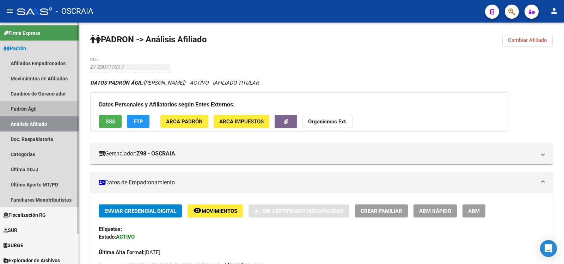
click at [49, 107] on link "Padrón Ágil" at bounding box center [39, 108] width 79 height 15
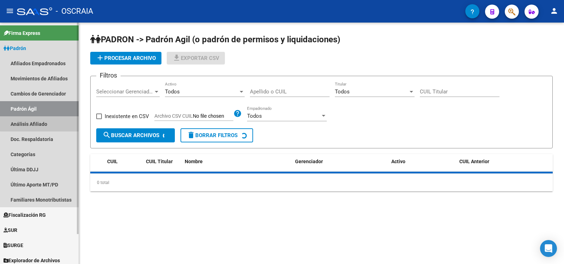
click at [54, 123] on link "Análisis Afiliado" at bounding box center [39, 123] width 79 height 15
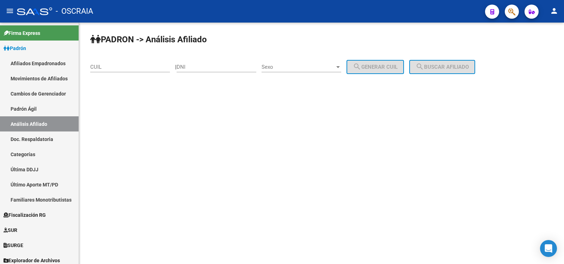
click at [128, 66] on input "CUIL" at bounding box center [130, 67] width 80 height 6
paste input "20-26115074-4"
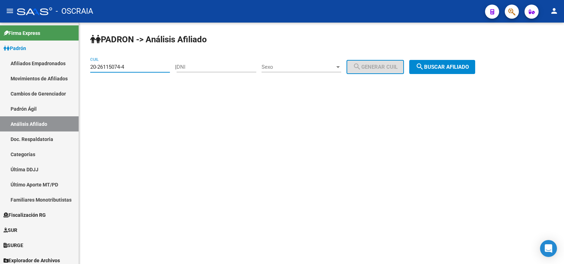
type input "20-26115074-4"
click at [475, 62] on button "search Buscar afiliado" at bounding box center [442, 67] width 66 height 14
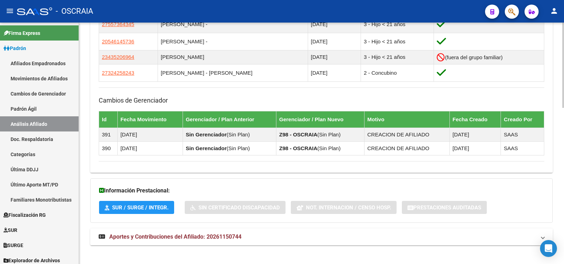
scroll to position [318, 0]
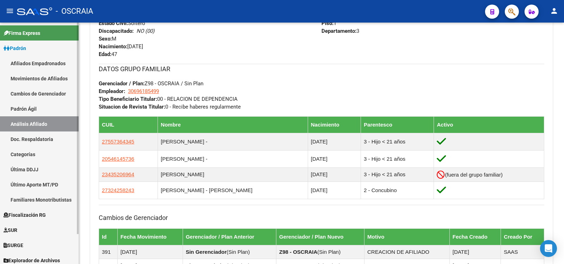
click at [34, 111] on link "Padrón Ágil" at bounding box center [39, 108] width 79 height 15
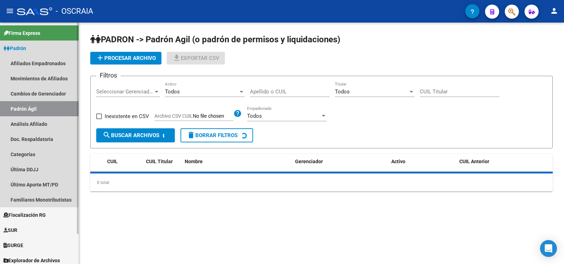
drag, startPoint x: 35, startPoint y: 128, endPoint x: 41, endPoint y: 127, distance: 6.4
click at [35, 128] on link "Análisis Afiliado" at bounding box center [39, 123] width 79 height 15
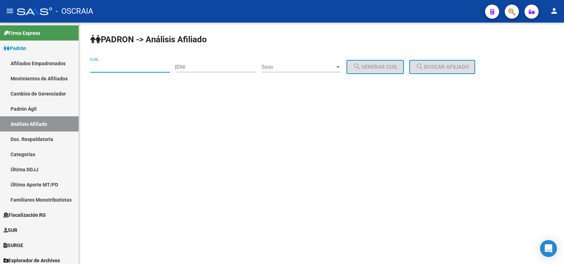
click at [121, 67] on input "CUIL" at bounding box center [130, 67] width 80 height 6
paste input "27-36387143-2"
type input "27-36387143-2"
click at [469, 65] on span "search Buscar afiliado" at bounding box center [442, 67] width 53 height 6
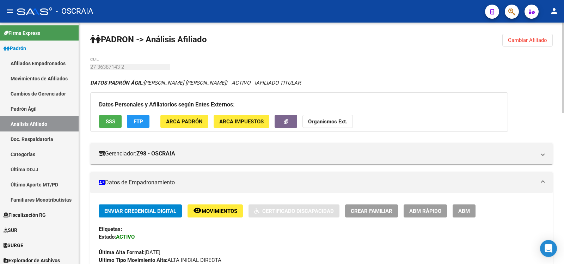
scroll to position [235, 0]
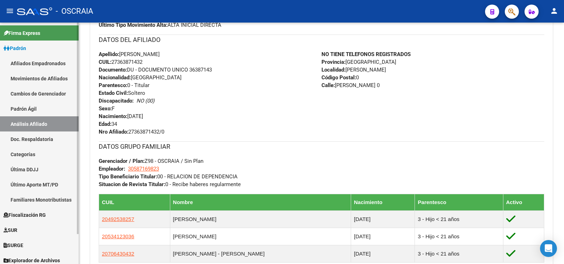
drag, startPoint x: 41, startPoint y: 108, endPoint x: 51, endPoint y: 129, distance: 23.8
click at [41, 108] on link "Padrón Ágil" at bounding box center [39, 108] width 79 height 15
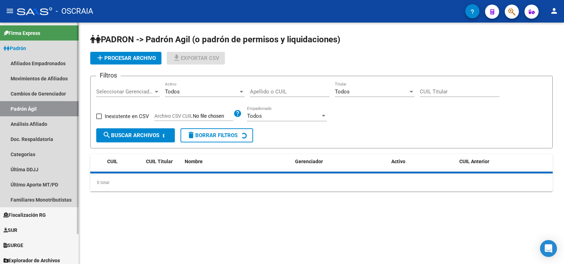
click at [51, 129] on link "Análisis Afiliado" at bounding box center [39, 123] width 79 height 15
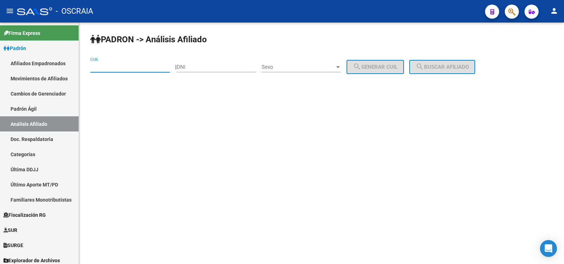
drag, startPoint x: 123, startPoint y: 66, endPoint x: 168, endPoint y: 69, distance: 44.5
click at [123, 66] on input "CUIL" at bounding box center [130, 67] width 80 height 6
paste input "27-36387143-2"
type input "27-36387143-2"
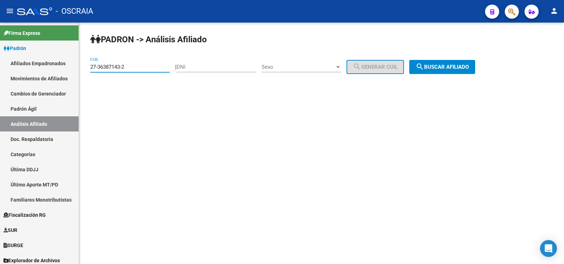
click at [465, 74] on button "search Buscar afiliado" at bounding box center [442, 67] width 66 height 14
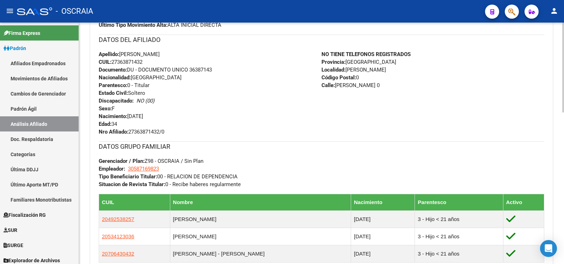
scroll to position [353, 0]
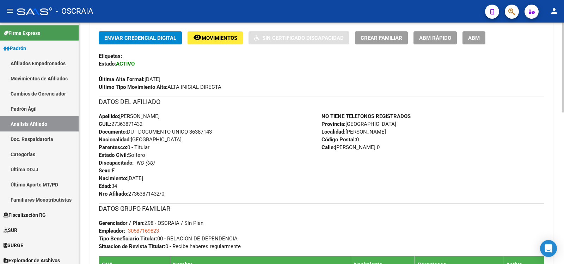
click at [262, 231] on div "DATOS GRUPO FAMILIAR Gerenciador / Plan: Z98 - OSCRAIA / Sin Plan Empleador: 30…" at bounding box center [322, 227] width 446 height 47
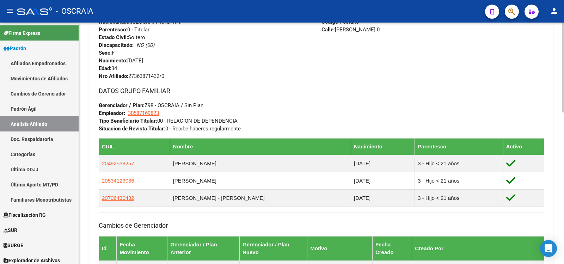
scroll to position [408, 0]
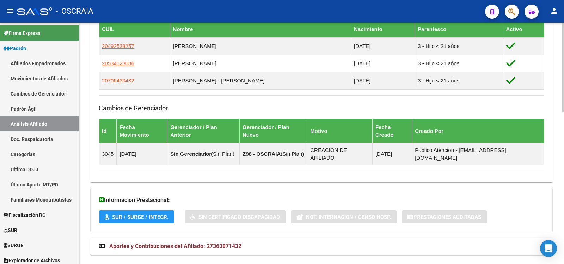
click at [266, 243] on mat-panel-title "Aportes y Contribuciones del Afiliado: 27363871432" at bounding box center [317, 247] width 437 height 8
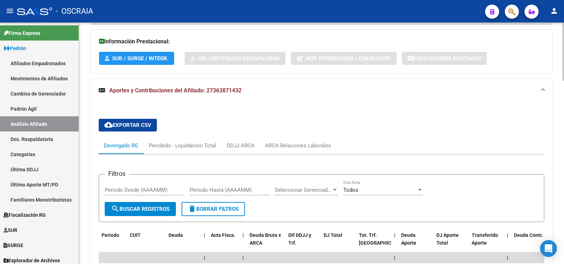
scroll to position [685, 0]
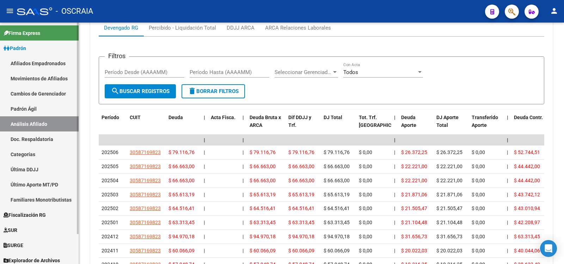
click at [34, 107] on link "Padrón Ágil" at bounding box center [39, 108] width 79 height 15
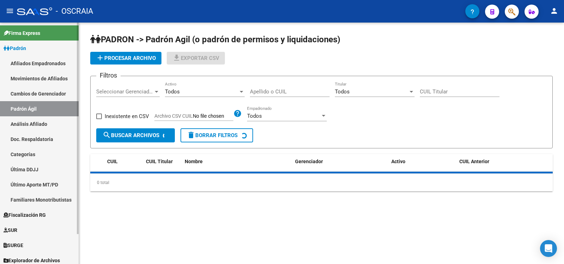
click at [36, 125] on link "Análisis Afiliado" at bounding box center [39, 123] width 79 height 15
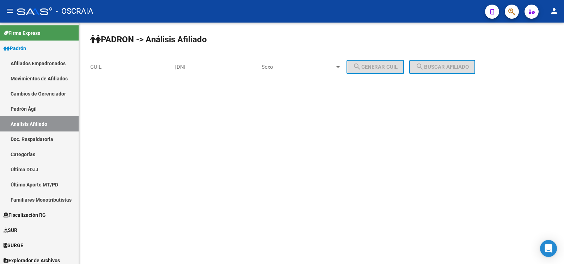
click at [125, 68] on input "CUIL" at bounding box center [130, 67] width 80 height 6
paste input "27-23373694-0"
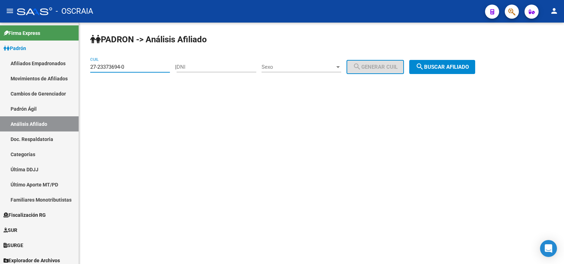
type input "27-23373694-0"
click at [424, 69] on mat-icon "search" at bounding box center [420, 66] width 8 height 8
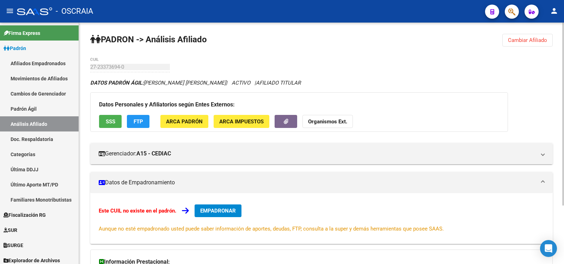
scroll to position [77, 0]
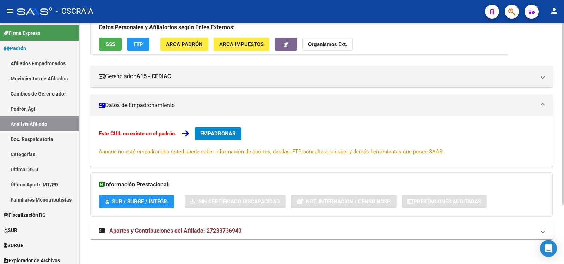
click at [240, 232] on span "Aportes y Contribuciones del Afiliado: 27233736940" at bounding box center [175, 230] width 132 height 7
click at [240, 233] on span "Aportes y Contribuciones del Afiliado: 27233736940" at bounding box center [175, 230] width 132 height 7
click at [253, 235] on mat-expansion-panel-header "Aportes y Contribuciones del Afiliado: 27233736940" at bounding box center [321, 231] width 463 height 17
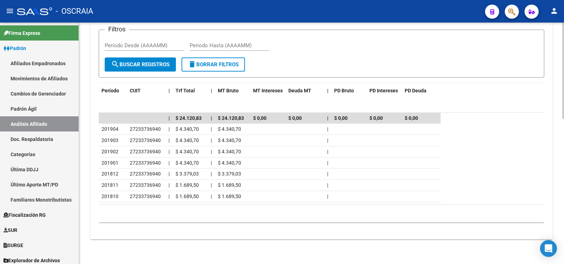
scroll to position [0, 0]
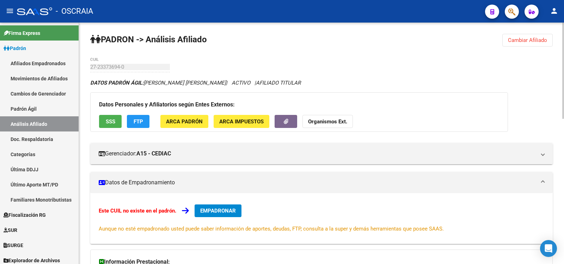
click at [121, 72] on div "27-23373694-0 CUIL" at bounding box center [130, 64] width 80 height 15
drag, startPoint x: 122, startPoint y: 72, endPoint x: 129, endPoint y: 71, distance: 7.9
click at [122, 72] on div "27-23373694-0 CUIL" at bounding box center [130, 64] width 80 height 15
click at [45, 110] on link "Padrón Ágil" at bounding box center [39, 108] width 79 height 15
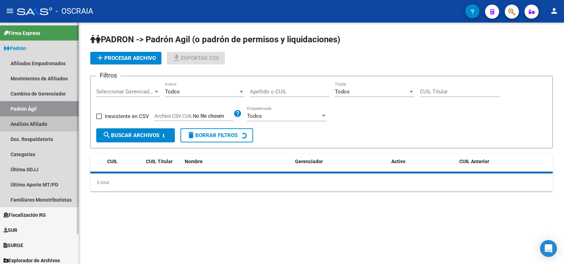
click at [47, 123] on link "Análisis Afiliado" at bounding box center [39, 123] width 79 height 15
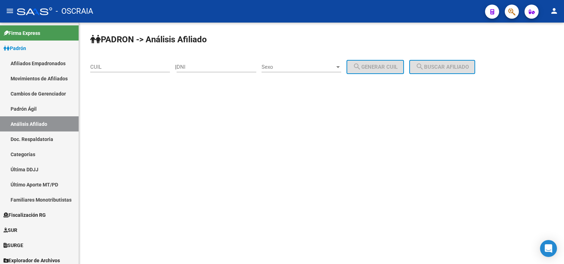
click at [199, 67] on input "DNI" at bounding box center [217, 67] width 80 height 6
paste input "41546722"
type input "41546722"
click at [280, 66] on span "Sexo" at bounding box center [298, 67] width 73 height 6
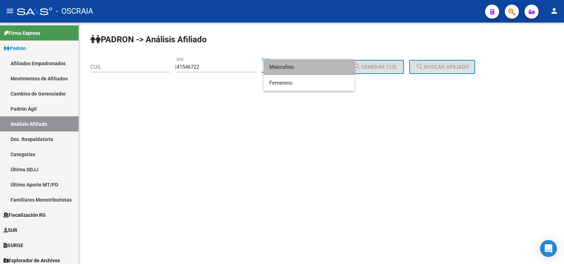
click at [291, 73] on span "Masculino" at bounding box center [309, 67] width 80 height 16
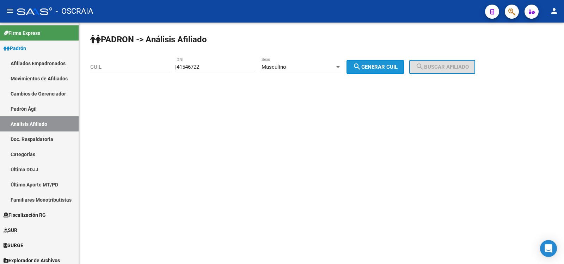
click at [393, 68] on span "search Generar CUIL" at bounding box center [375, 67] width 45 height 6
type input "20-41546722-3"
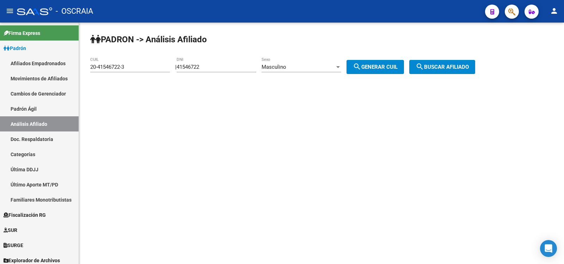
click at [448, 72] on button "search Buscar afiliado" at bounding box center [442, 67] width 66 height 14
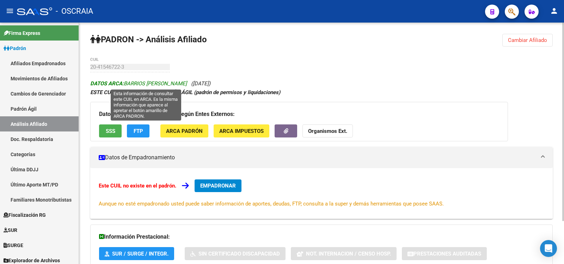
copy span "BARRIOS [PERSON_NAME]"
drag, startPoint x: 201, startPoint y: 84, endPoint x: 126, endPoint y: 82, distance: 75.5
click at [126, 82] on span "DATOS ARCA: [PERSON_NAME]" at bounding box center [138, 83] width 97 height 6
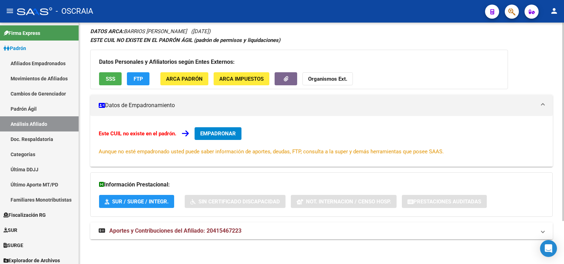
click at [218, 232] on span "Aportes y Contribuciones del Afiliado: 20415467223" at bounding box center [175, 230] width 132 height 7
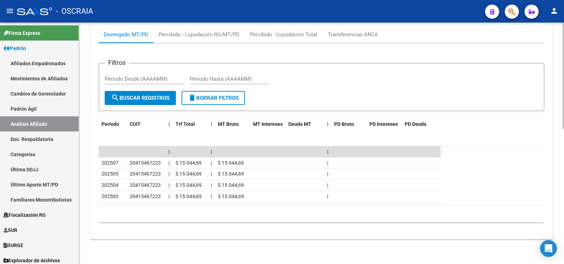
scroll to position [189, 0]
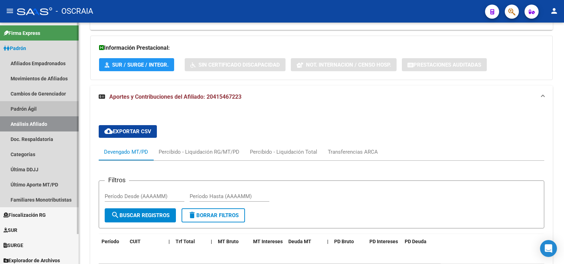
click at [45, 108] on link "Padrón Ágil" at bounding box center [39, 108] width 79 height 15
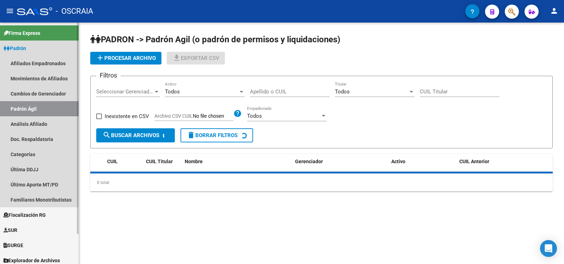
click at [46, 117] on link "Análisis Afiliado" at bounding box center [39, 123] width 79 height 15
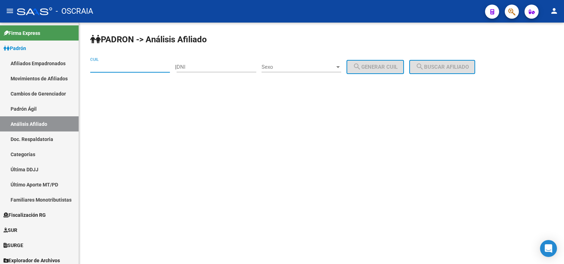
click at [139, 70] on input "CUIL" at bounding box center [130, 67] width 80 height 6
type input "20013490"
click at [302, 73] on div "Sexo Sexo" at bounding box center [302, 68] width 80 height 22
click at [302, 69] on span "Sexo" at bounding box center [298, 67] width 73 height 6
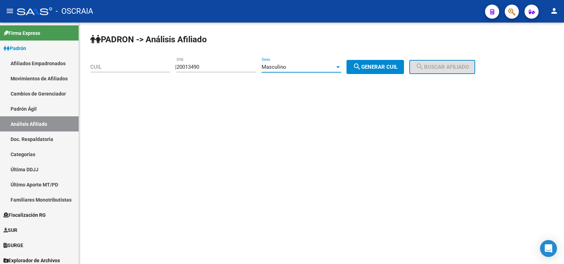
click at [310, 67] on div "Masculino" at bounding box center [298, 67] width 73 height 6
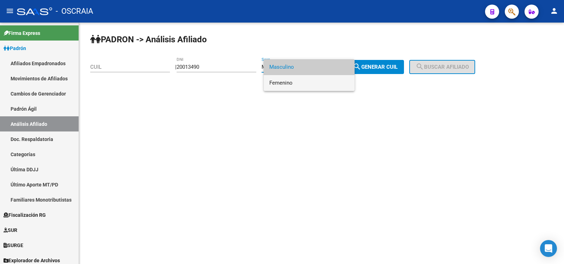
click at [315, 78] on span "Femenino" at bounding box center [309, 83] width 80 height 16
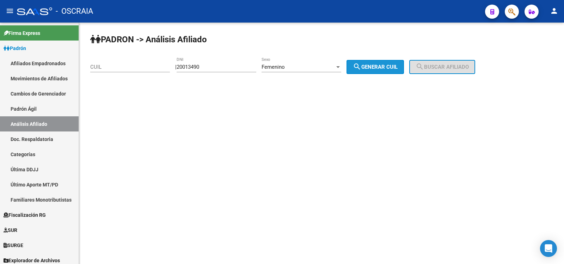
click at [399, 73] on button "search Generar CUIL" at bounding box center [375, 67] width 57 height 14
type input "27-20013490-2"
click at [399, 73] on button "search Generar CUIL" at bounding box center [375, 67] width 57 height 14
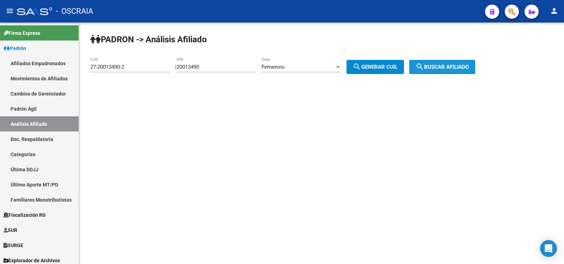
click at [449, 68] on span "search Buscar afiliado" at bounding box center [442, 67] width 53 height 6
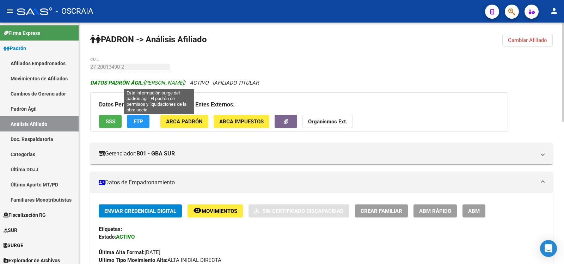
copy span "[PERSON_NAME]"
drag, startPoint x: 227, startPoint y: 85, endPoint x: 146, endPoint y: 82, distance: 80.5
click at [146, 82] on span "DATOS PADRÓN ÁGIL: [PERSON_NAME]" at bounding box center [137, 83] width 94 height 6
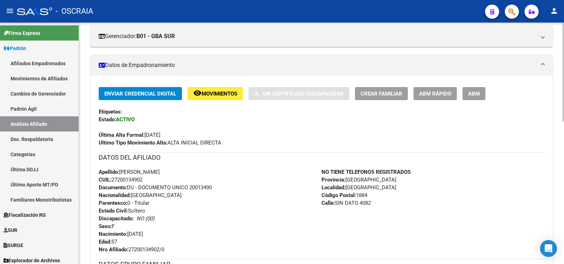
scroll to position [347, 0]
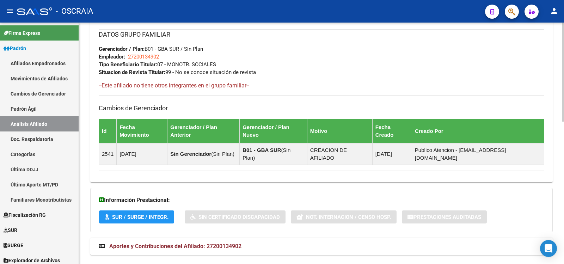
click at [236, 238] on mat-expansion-panel-header "Aportes y Contribuciones del Afiliado: 27200134902" at bounding box center [321, 246] width 463 height 17
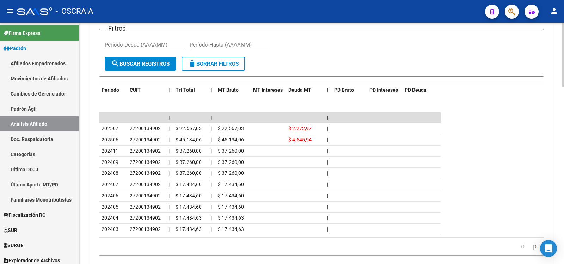
scroll to position [417, 0]
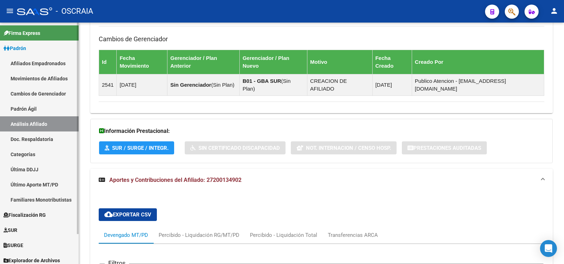
click at [34, 108] on link "Padrón Ágil" at bounding box center [39, 108] width 79 height 15
drag, startPoint x: 34, startPoint y: 108, endPoint x: 33, endPoint y: 123, distance: 15.2
click at [34, 109] on link "Padrón Ágil" at bounding box center [39, 108] width 79 height 15
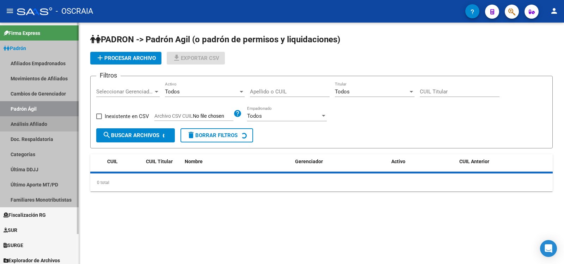
click at [33, 124] on link "Análisis Afiliado" at bounding box center [39, 123] width 79 height 15
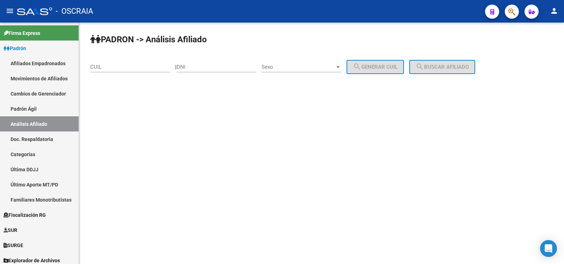
click at [216, 68] on input "DNI" at bounding box center [217, 67] width 80 height 6
paste input "41546722"
type input "41546722"
click at [309, 61] on div "Sexo Sexo" at bounding box center [302, 64] width 80 height 15
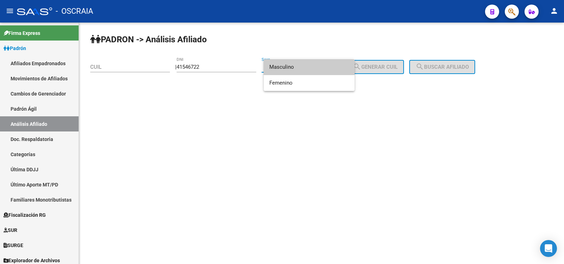
click at [310, 69] on span "Masculino" at bounding box center [309, 67] width 80 height 16
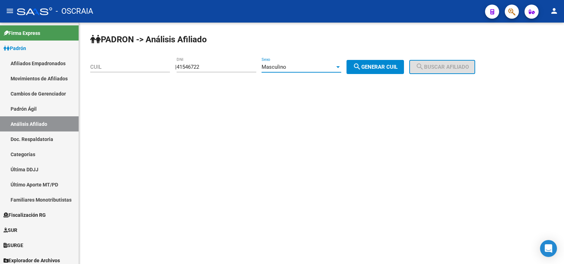
drag, startPoint x: 395, startPoint y: 68, endPoint x: 426, endPoint y: 67, distance: 31.4
click at [395, 68] on span "search Generar CUIL" at bounding box center [375, 67] width 45 height 6
type input "20-41546722-3"
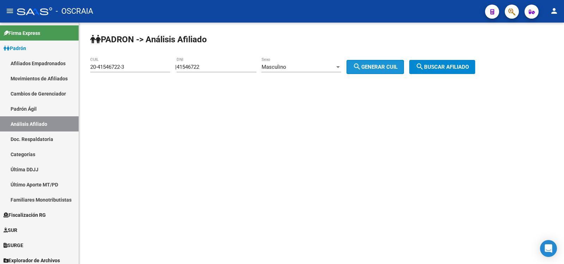
click at [447, 65] on span "search Buscar afiliado" at bounding box center [442, 67] width 53 height 6
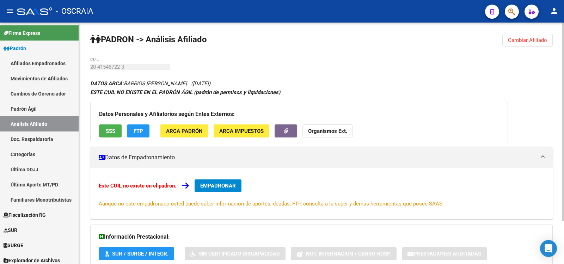
scroll to position [52, 0]
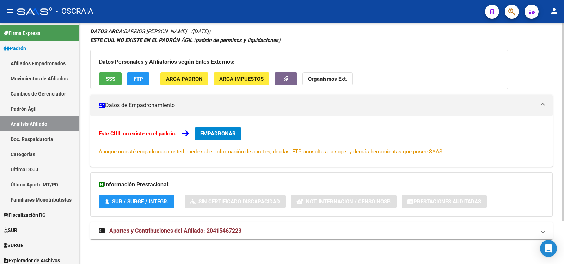
click at [246, 234] on mat-panel-title "Aportes y Contribuciones del Afiliado: 20415467223" at bounding box center [317, 231] width 437 height 8
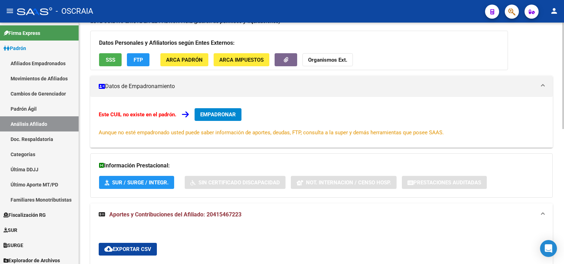
scroll to position [0, 0]
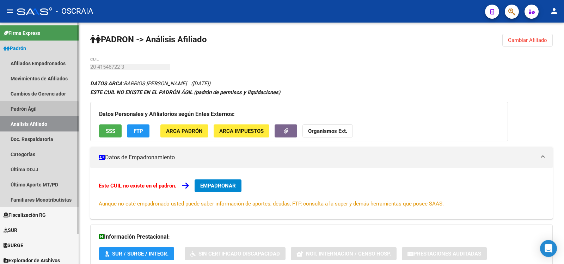
click at [39, 111] on link "Padrón Ágil" at bounding box center [39, 108] width 79 height 15
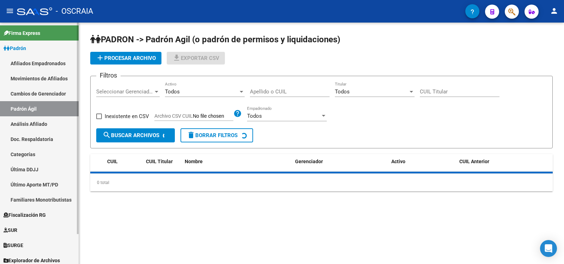
click at [41, 127] on link "Análisis Afiliado" at bounding box center [39, 123] width 79 height 15
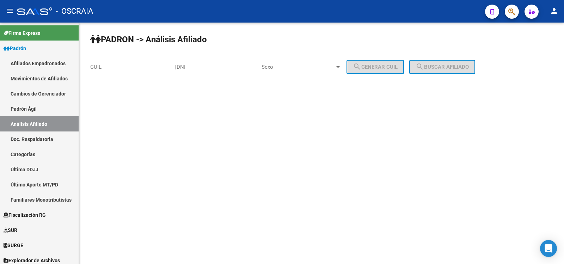
click at [197, 65] on input "DNI" at bounding box center [217, 67] width 80 height 6
paste input "20013490"
type input "20013490"
click at [291, 66] on span "Sexo" at bounding box center [298, 67] width 73 height 6
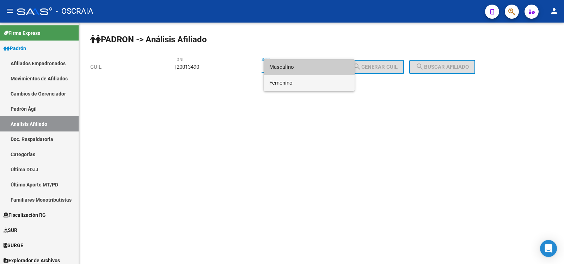
click at [295, 80] on span "Femenino" at bounding box center [309, 83] width 80 height 16
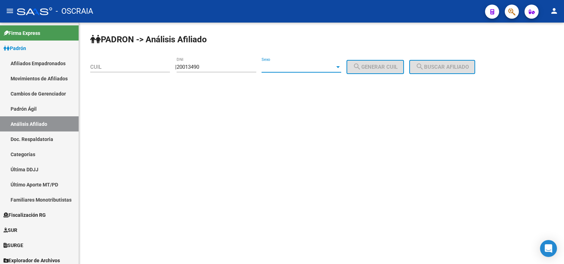
drag, startPoint x: 295, startPoint y: 80, endPoint x: 376, endPoint y: 66, distance: 82.1
click at [295, 80] on div "PADRON -> Análisis Afiliado CUIL | 20013490 DNI Sexo Sexo search Generar CUIL s…" at bounding box center [321, 60] width 485 height 74
click at [396, 64] on span "search Generar CUIL" at bounding box center [375, 67] width 45 height 6
type input "27-20013490-2"
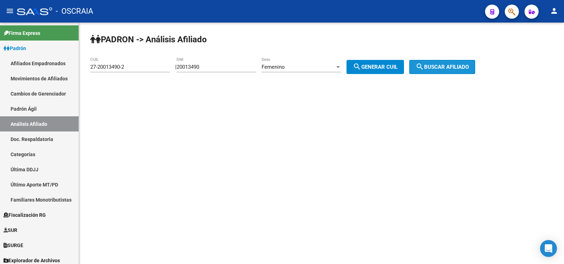
drag, startPoint x: 474, startPoint y: 71, endPoint x: 478, endPoint y: 69, distance: 3.7
click at [474, 71] on button "search Buscar afiliado" at bounding box center [442, 67] width 66 height 14
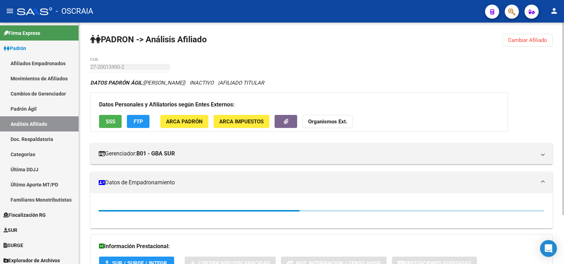
click at [302, 63] on div "PADRON -> Análisis Afiliado Cambiar Afiliado 27-20013490-2 CUIL DATOS PADRÓN ÁG…" at bounding box center [321, 174] width 485 height 303
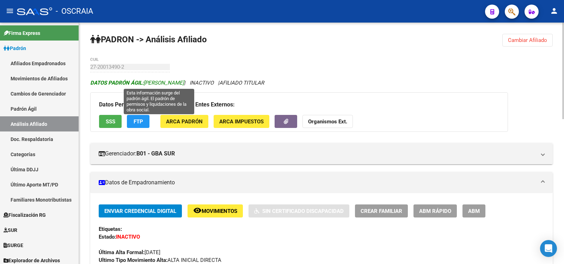
copy span "[PERSON_NAME]"
drag, startPoint x: 223, startPoint y: 84, endPoint x: 146, endPoint y: 84, distance: 77.2
click at [146, 84] on icon "DATOS PADRÓN ÁGIL: [PERSON_NAME] | INACTIVO | AFILIADO TITULAR" at bounding box center [177, 83] width 174 height 6
click at [146, 84] on span "DATOS PADRÓN ÁGIL: [PERSON_NAME]" at bounding box center [137, 83] width 94 height 6
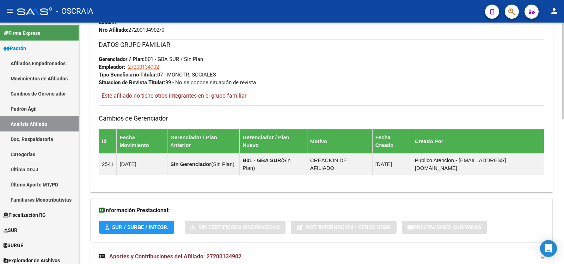
scroll to position [363, 0]
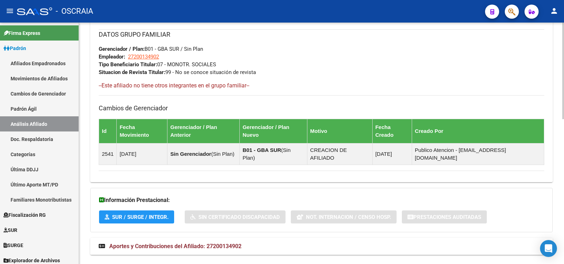
click at [262, 238] on mat-expansion-panel-header "Aportes y Contribuciones del Afiliado: 27200134902" at bounding box center [321, 246] width 463 height 17
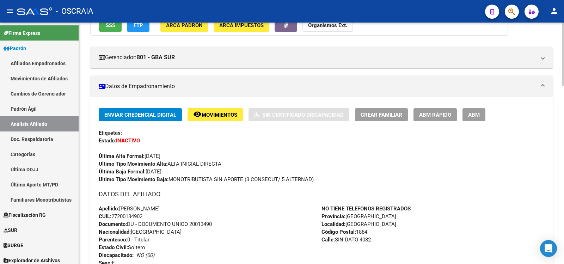
scroll to position [0, 0]
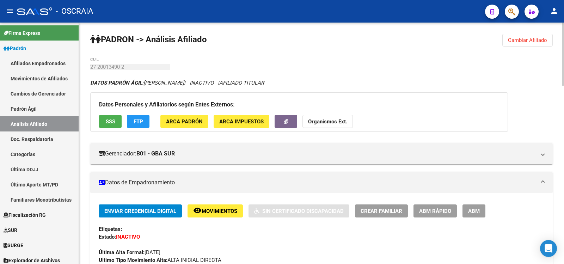
click at [37, 112] on link "Padrón Ágil" at bounding box center [39, 108] width 79 height 15
drag, startPoint x: 37, startPoint y: 112, endPoint x: 35, endPoint y: 123, distance: 10.7
click at [37, 112] on link "Padrón Ágil" at bounding box center [39, 108] width 79 height 15
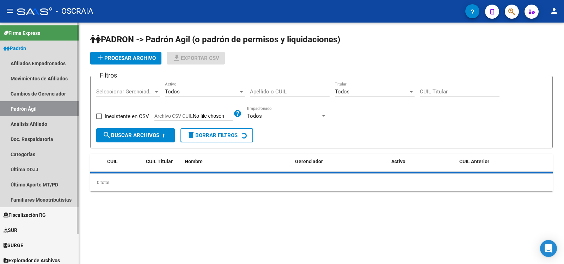
click at [35, 124] on link "Análisis Afiliado" at bounding box center [39, 123] width 79 height 15
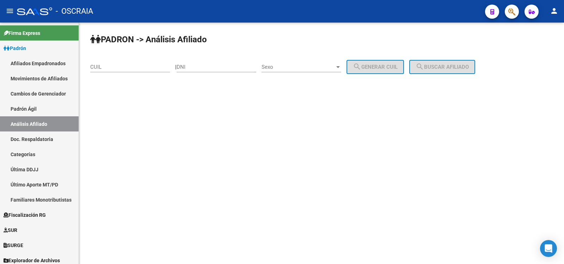
click at [192, 71] on div "DNI" at bounding box center [217, 64] width 80 height 15
click at [195, 66] on input "DNI" at bounding box center [217, 67] width 80 height 6
type input "36068743"
click at [316, 71] on div "Sexo Sexo" at bounding box center [302, 64] width 80 height 15
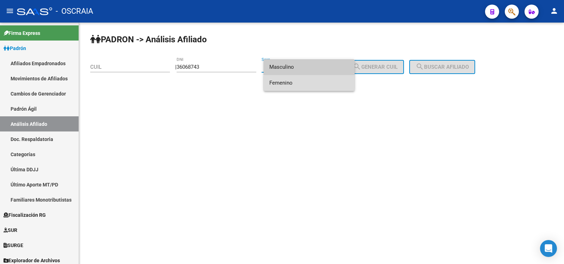
click at [326, 83] on span "Femenino" at bounding box center [309, 83] width 80 height 16
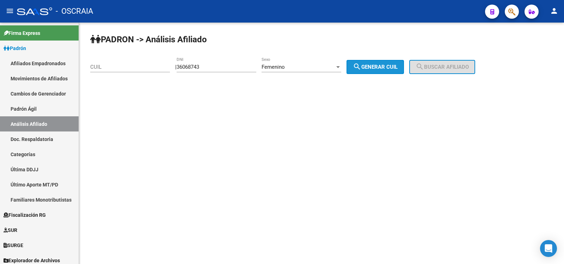
click at [386, 60] on button "search Generar CUIL" at bounding box center [375, 67] width 57 height 14
type input "27-36068743-6"
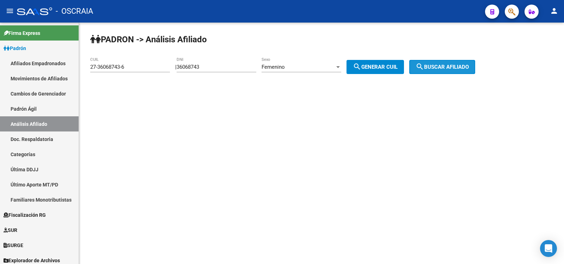
click at [439, 65] on span "search Buscar afiliado" at bounding box center [442, 67] width 53 height 6
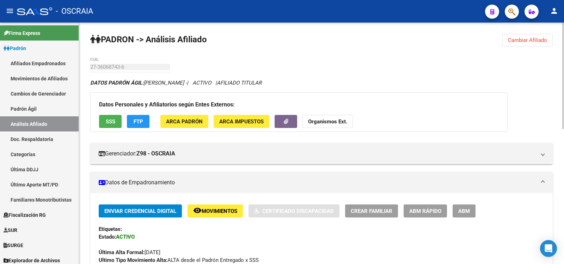
scroll to position [306, 0]
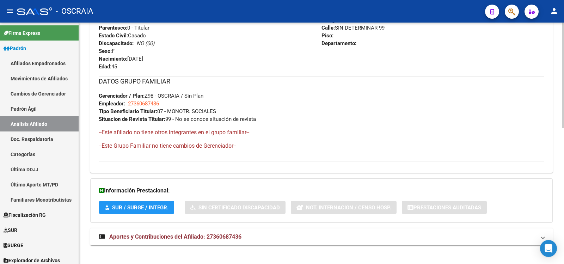
click at [234, 235] on span "Aportes y Contribuciones del Afiliado: 27360687436" at bounding box center [175, 236] width 132 height 7
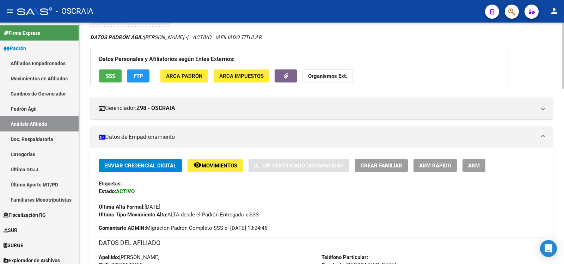
scroll to position [0, 0]
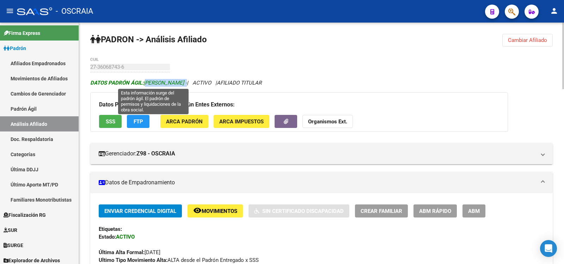
copy span "[PERSON_NAME]"
drag, startPoint x: 205, startPoint y: 83, endPoint x: 147, endPoint y: 84, distance: 57.9
click at [147, 84] on span "DATOS [PERSON_NAME]: [PERSON_NAME] -" at bounding box center [138, 83] width 97 height 6
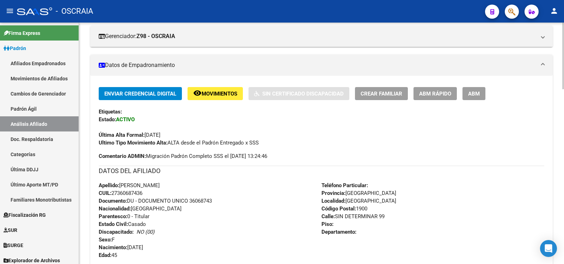
scroll to position [235, 0]
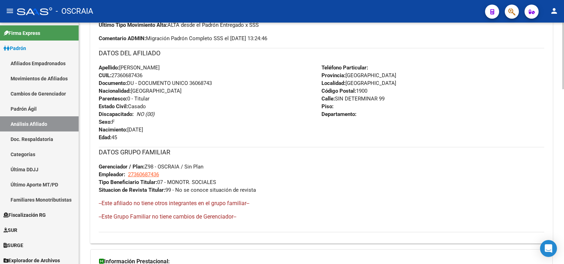
copy span "27360687436"
drag, startPoint x: 145, startPoint y: 76, endPoint x: 113, endPoint y: 75, distance: 32.8
click at [113, 75] on span "CUIL: 27360687436" at bounding box center [121, 75] width 44 height 6
click at [46, 115] on link "Padrón Ágil" at bounding box center [39, 108] width 79 height 15
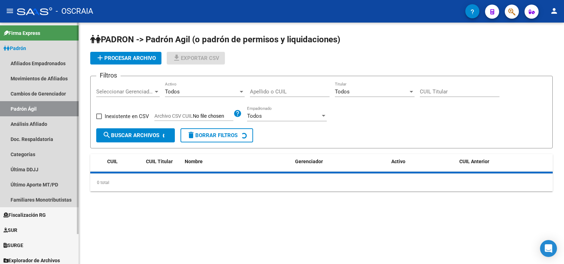
drag, startPoint x: 52, startPoint y: 124, endPoint x: 71, endPoint y: 120, distance: 18.8
click at [53, 124] on link "Análisis Afiliado" at bounding box center [39, 123] width 79 height 15
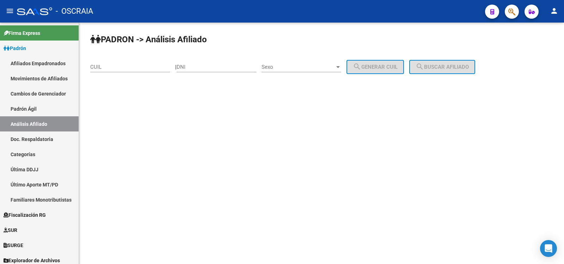
click at [216, 70] on div "DNI" at bounding box center [217, 64] width 80 height 15
click at [218, 67] on input "DNI" at bounding box center [217, 67] width 80 height 6
paste input "44090257"
type input "44090257"
click at [292, 63] on div "Sexo Sexo" at bounding box center [302, 64] width 80 height 15
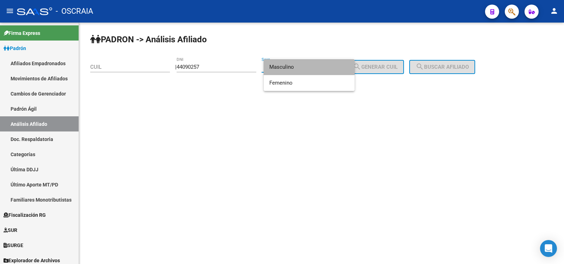
drag, startPoint x: 296, startPoint y: 67, endPoint x: 380, endPoint y: 93, distance: 87.3
click at [297, 67] on span "Masculino" at bounding box center [309, 67] width 80 height 16
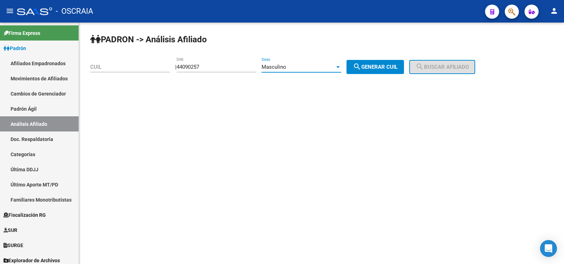
click at [386, 72] on button "search Generar CUIL" at bounding box center [375, 67] width 57 height 14
type input "20-44090257-0"
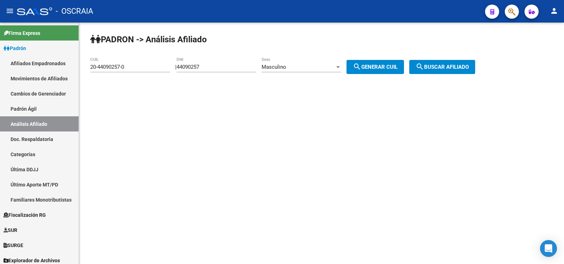
click at [284, 63] on div "Masculino Sexo" at bounding box center [302, 64] width 80 height 15
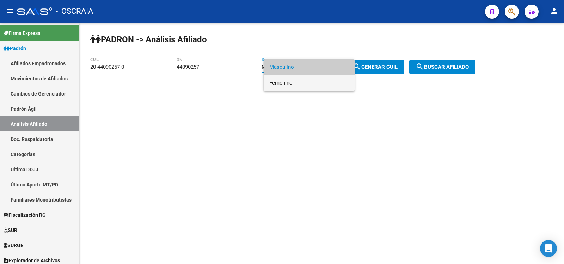
click at [292, 82] on span "Femenino" at bounding box center [309, 83] width 80 height 16
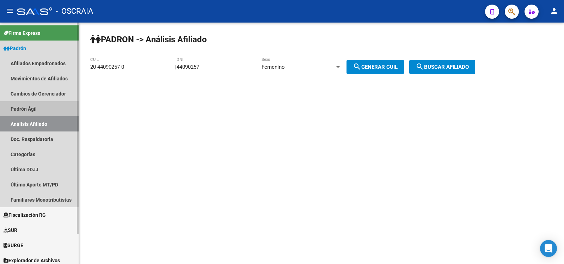
drag, startPoint x: 35, startPoint y: 107, endPoint x: 42, endPoint y: 118, distance: 13.8
click at [35, 108] on link "Padrón Ágil" at bounding box center [39, 108] width 79 height 15
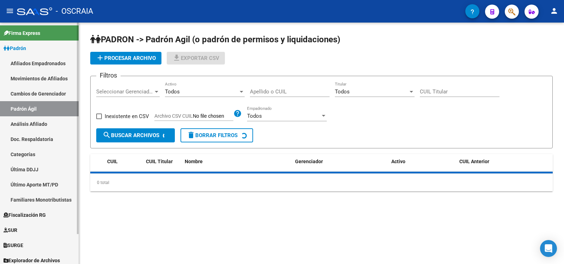
click at [44, 120] on link "Análisis Afiliado" at bounding box center [39, 123] width 79 height 15
drag, startPoint x: 44, startPoint y: 120, endPoint x: 108, endPoint y: 97, distance: 68.1
click at [44, 121] on link "Análisis Afiliado" at bounding box center [39, 123] width 79 height 15
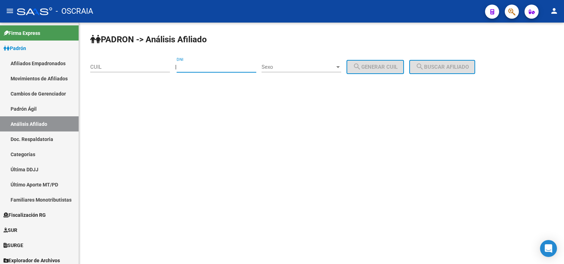
paste input "44090257"
type input "44090257"
click at [313, 63] on div "Sexo Sexo" at bounding box center [302, 64] width 80 height 15
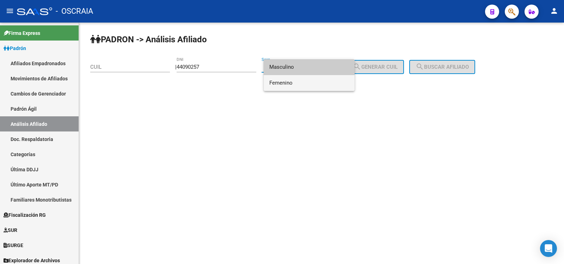
drag, startPoint x: 303, startPoint y: 81, endPoint x: 395, endPoint y: 56, distance: 95.3
click at [304, 81] on span "Femenino" at bounding box center [309, 83] width 80 height 16
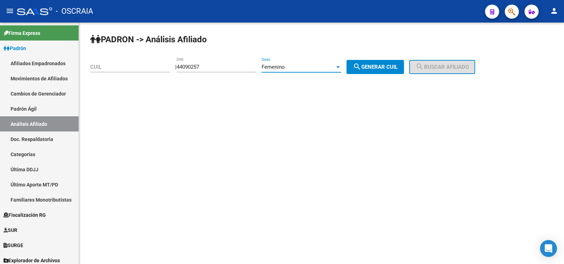
drag, startPoint x: 395, startPoint y: 56, endPoint x: 396, endPoint y: 61, distance: 5.0
click at [395, 59] on div "PADRON -> Análisis Afiliado CUIL | 44090257 DNI Femenino Sexo search Generar CU…" at bounding box center [321, 60] width 485 height 74
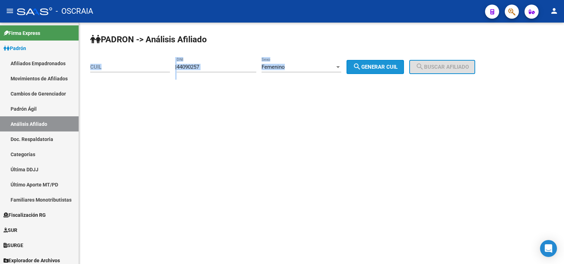
click at [404, 70] on button "search Generar CUIL" at bounding box center [375, 67] width 57 height 14
type input "27-44090257-5"
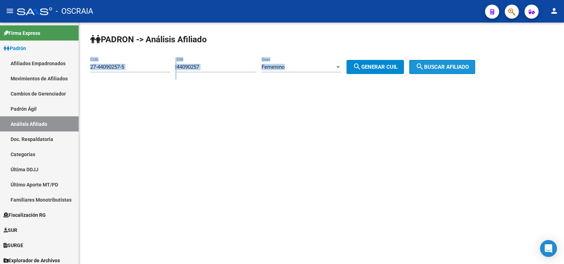
click at [440, 67] on span "search Buscar afiliado" at bounding box center [442, 67] width 53 height 6
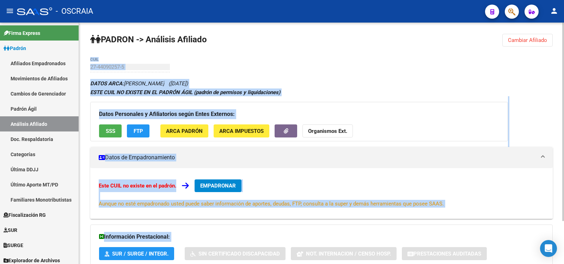
click at [325, 75] on div "PADRON -> Análisis Afiliado Cambiar Afiliado 27-44090257-5 CUIL DATOS ARCA: [PE…" at bounding box center [321, 170] width 485 height 294
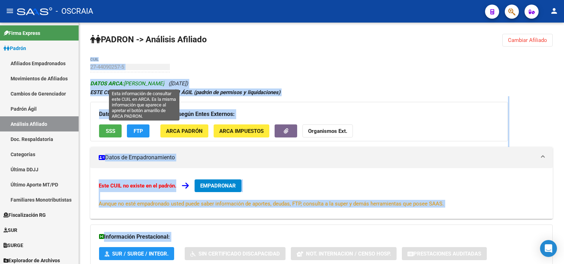
copy span "[PERSON_NAME]"
drag, startPoint x: 198, startPoint y: 81, endPoint x: 126, endPoint y: 86, distance: 72.5
click at [126, 86] on span "DATOS ARCA: [PERSON_NAME]" at bounding box center [127, 83] width 74 height 6
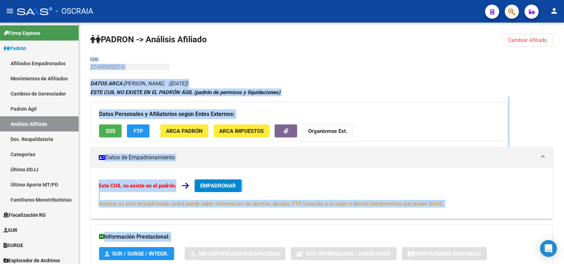
scroll to position [52, 0]
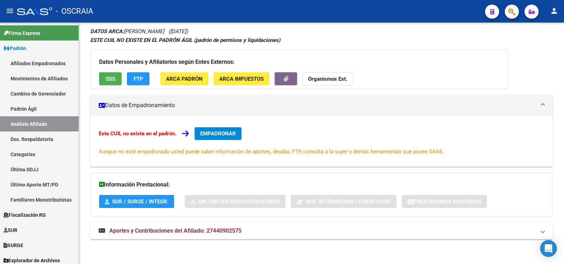
click at [201, 232] on span "Aportes y Contribuciones del Afiliado: 27440902575" at bounding box center [175, 230] width 132 height 7
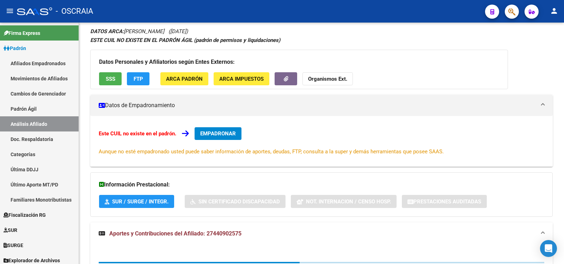
scroll to position [170, 0]
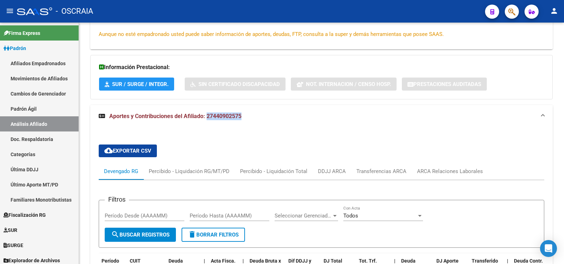
copy span "27440902575"
drag, startPoint x: 244, startPoint y: 115, endPoint x: 207, endPoint y: 118, distance: 37.1
click at [207, 118] on mat-panel-title "Aportes y Contribuciones del Afiliado: 27440902575" at bounding box center [317, 117] width 437 height 8
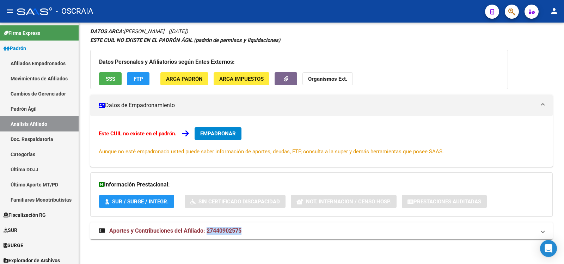
scroll to position [52, 0]
click at [484, 189] on h3 "Información Prestacional:" at bounding box center [321, 185] width 445 height 10
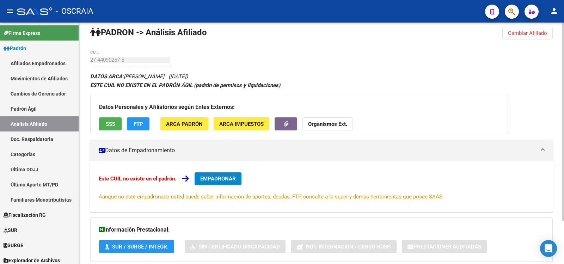
click at [564, 69] on div at bounding box center [564, 127] width 2 height 199
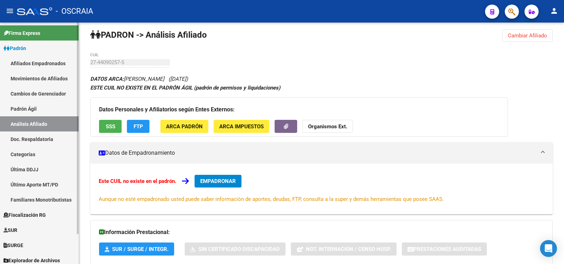
click at [38, 116] on link "Padrón Ágil" at bounding box center [39, 108] width 79 height 15
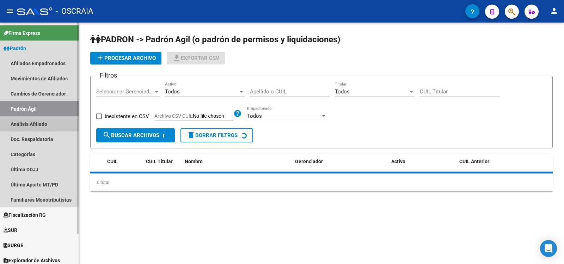
click at [40, 127] on link "Análisis Afiliado" at bounding box center [39, 123] width 79 height 15
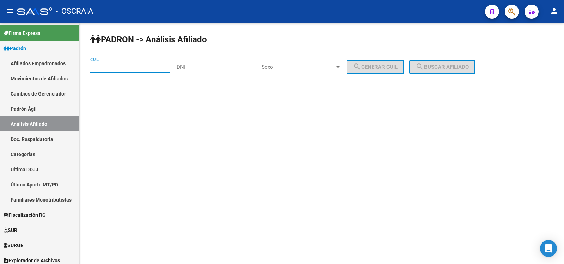
click at [146, 69] on input "CUIL" at bounding box center [130, 67] width 80 height 6
paste input "27-44090257-5"
type input "27-44090257-5"
click at [469, 67] on span "search Buscar afiliado" at bounding box center [442, 67] width 53 height 6
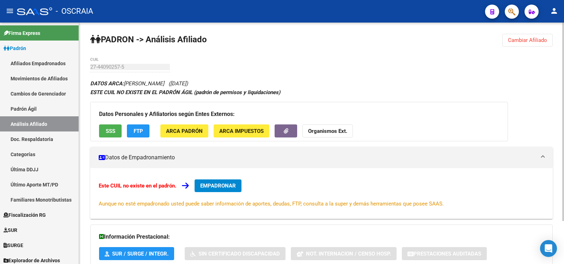
scroll to position [52, 0]
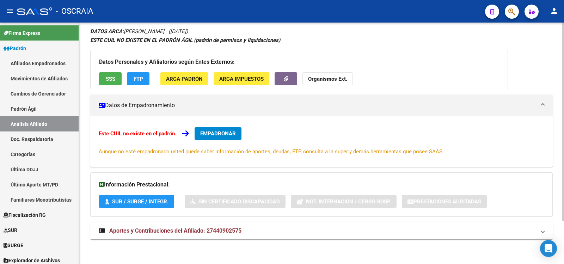
click at [205, 223] on mat-expansion-panel-header "Aportes y Contribuciones del Afiliado: 27440902575" at bounding box center [321, 231] width 463 height 17
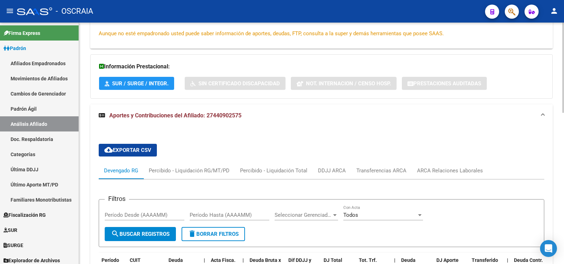
scroll to position [0, 0]
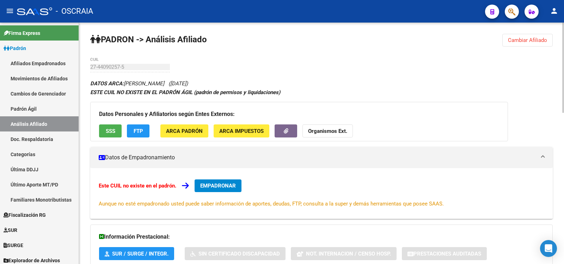
click at [90, 71] on div "27-44090257-5 CUIL" at bounding box center [130, 64] width 80 height 15
click at [27, 111] on link "Padrón Ágil" at bounding box center [39, 108] width 79 height 15
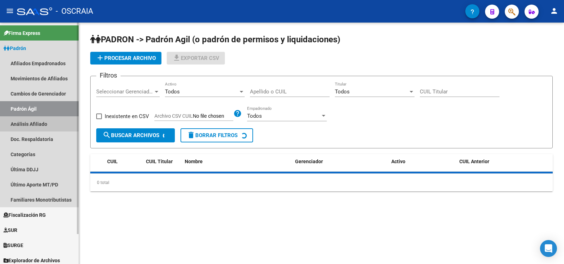
click at [36, 123] on link "Análisis Afiliado" at bounding box center [39, 123] width 79 height 15
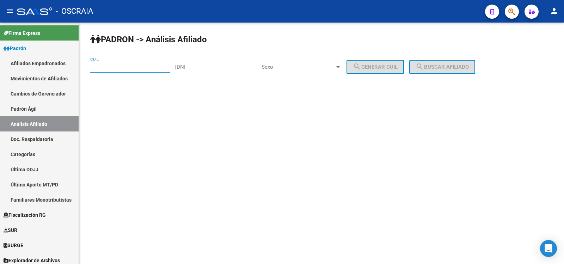
click at [129, 68] on input "CUIL" at bounding box center [130, 67] width 80 height 6
paste input "20-92436489-1"
type input "20-92436489-1"
click at [474, 70] on button "search Buscar afiliado" at bounding box center [442, 67] width 66 height 14
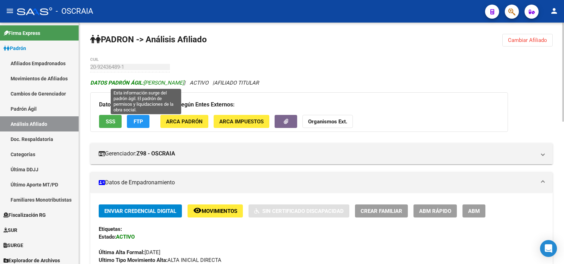
copy span "[PERSON_NAME]"
drag, startPoint x: 200, startPoint y: 82, endPoint x: 146, endPoint y: 81, distance: 54.0
click at [146, 81] on span "DATOS [PERSON_NAME]: [PERSON_NAME]" at bounding box center [137, 83] width 94 height 6
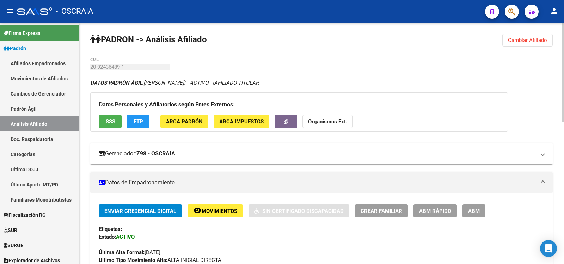
scroll to position [117, 0]
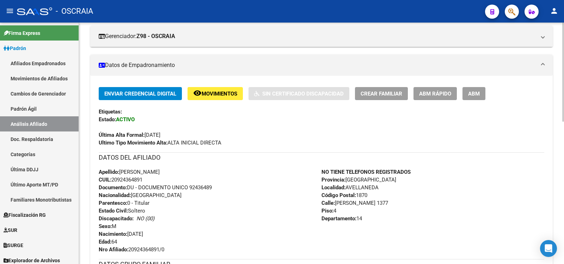
copy span "20924364891"
drag, startPoint x: 146, startPoint y: 179, endPoint x: 140, endPoint y: 181, distance: 5.8
click at [114, 181] on div "Apellido: [PERSON_NAME] CUIL: 20924364891 Documento: DU - DOCUMENTO UNICO 92436…" at bounding box center [210, 210] width 223 height 85
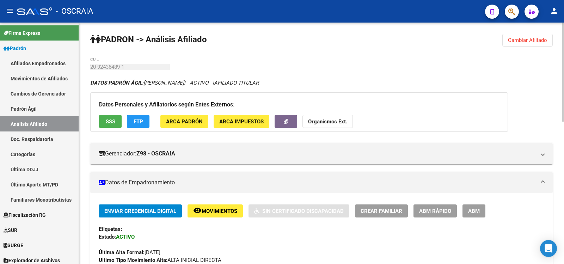
scroll to position [235, 0]
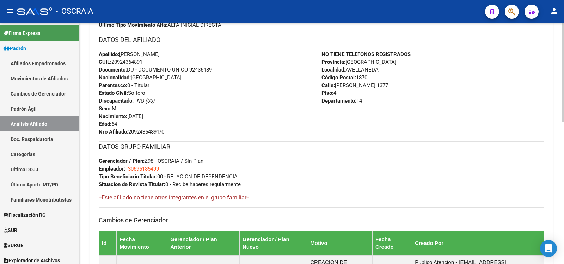
copy span "[DATE]"
drag, startPoint x: 156, startPoint y: 114, endPoint x: 128, endPoint y: 117, distance: 28.4
click at [128, 117] on span "Nacimiento: [DEMOGRAPHIC_DATA]" at bounding box center [121, 116] width 44 height 6
click at [49, 107] on link "Padrón Ágil" at bounding box center [39, 108] width 79 height 15
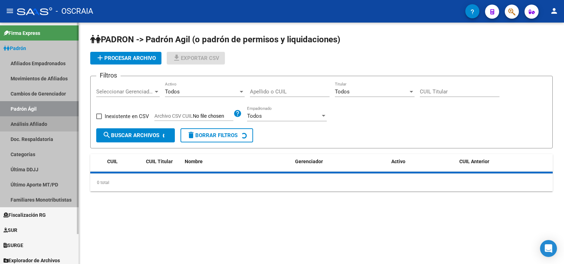
click at [49, 117] on link "Análisis Afiliado" at bounding box center [39, 123] width 79 height 15
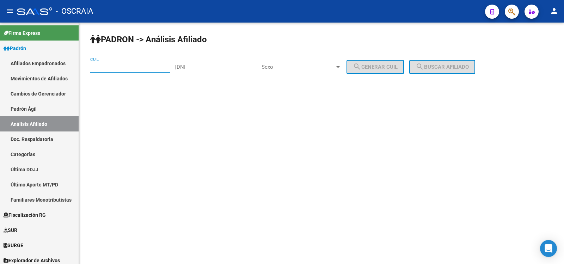
paste input "20-28141999-5"
type input "20-28141999-5"
click at [445, 66] on span "search Buscar afiliado" at bounding box center [442, 67] width 53 height 6
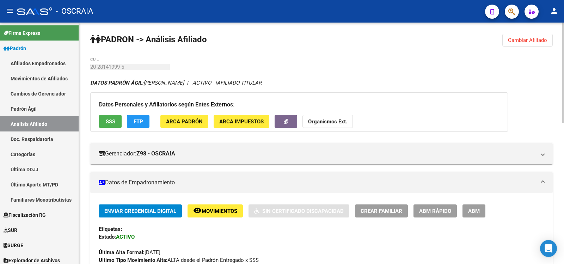
scroll to position [339, 0]
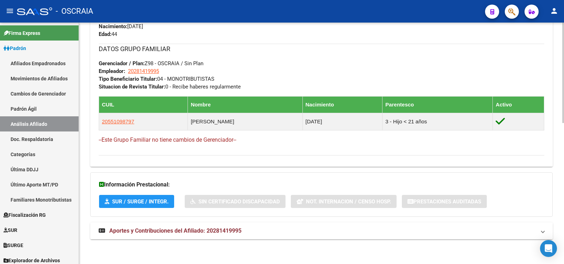
click at [225, 228] on span "Aportes y Contribuciones del Afiliado: 20281419995" at bounding box center [175, 230] width 132 height 7
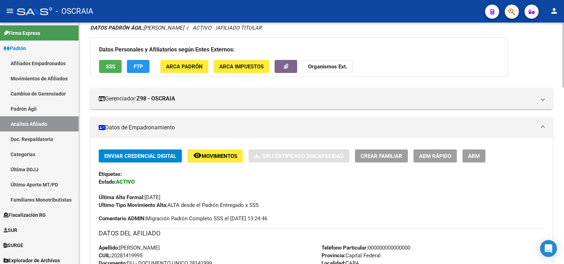
scroll to position [0, 0]
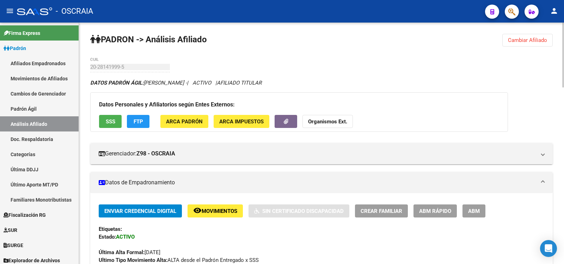
click at [128, 93] on div "Datos Personales y Afiliatorios según Entes Externos: SSS FTP ARCA Padrón ARCA …" at bounding box center [299, 112] width 418 height 40
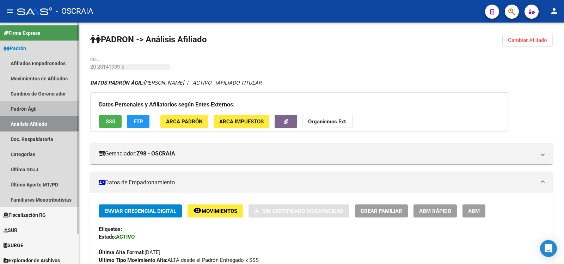
click at [44, 111] on link "Padrón Ágil" at bounding box center [39, 108] width 79 height 15
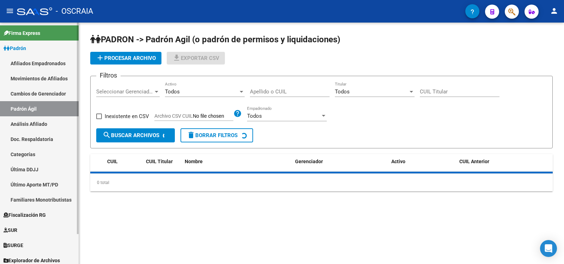
click at [45, 120] on link "Análisis Afiliado" at bounding box center [39, 123] width 79 height 15
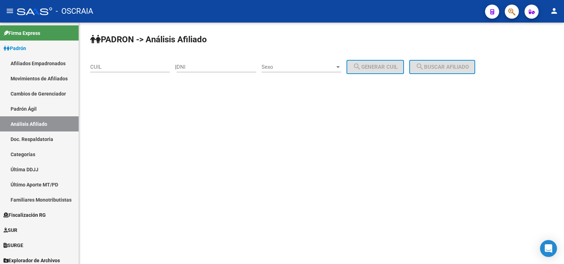
click at [127, 64] on input "CUIL" at bounding box center [130, 67] width 80 height 6
paste input "27-36387143-2"
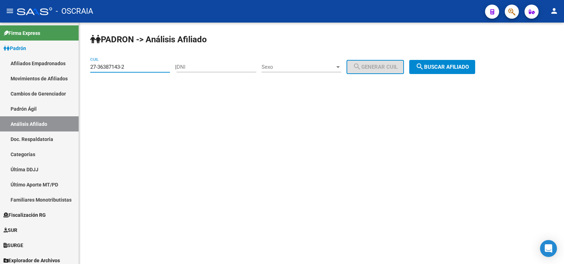
type input "27-36387143-2"
click at [437, 70] on span "search Buscar afiliado" at bounding box center [442, 67] width 53 height 6
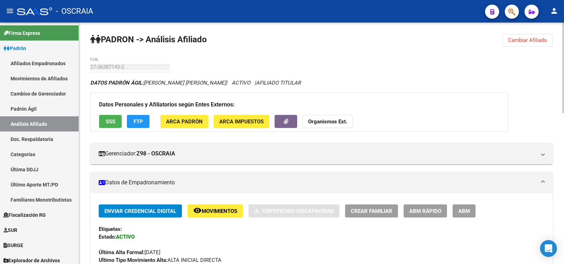
scroll to position [353, 0]
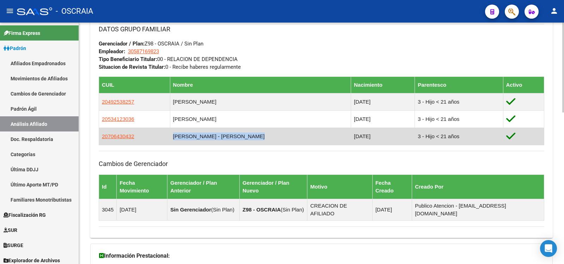
drag, startPoint x: 262, startPoint y: 136, endPoint x: 174, endPoint y: 137, distance: 88.2
click at [174, 137] on td "[PERSON_NAME] - [PERSON_NAME]" at bounding box center [260, 136] width 181 height 17
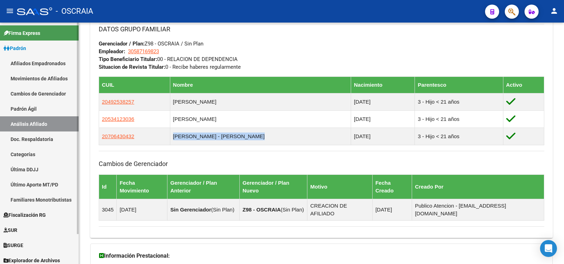
drag, startPoint x: 41, startPoint y: 110, endPoint x: 47, endPoint y: 121, distance: 12.1
click at [41, 111] on link "Padrón Ágil" at bounding box center [39, 108] width 79 height 15
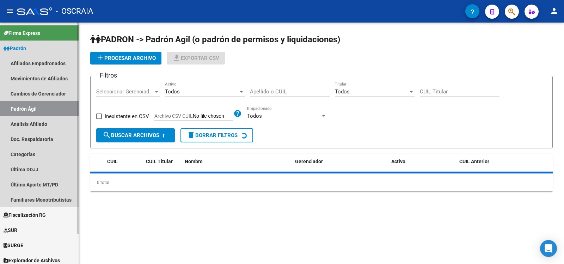
click at [47, 122] on link "Análisis Afiliado" at bounding box center [39, 123] width 79 height 15
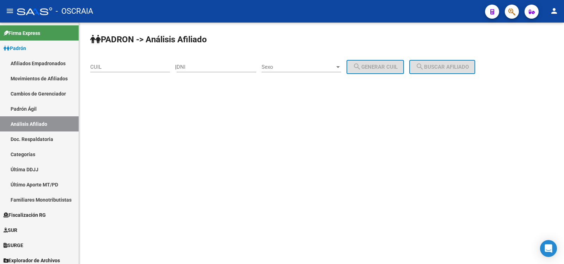
click at [129, 67] on input "CUIL" at bounding box center [130, 67] width 80 height 6
click at [200, 63] on div "DNI" at bounding box center [217, 64] width 80 height 15
paste input "36842937"
type input "36842937"
click at [291, 66] on span "Sexo" at bounding box center [298, 67] width 73 height 6
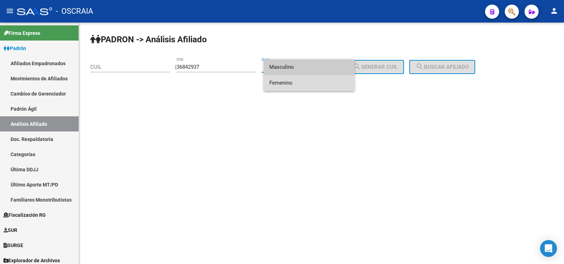
click at [299, 84] on span "Femenino" at bounding box center [309, 83] width 80 height 16
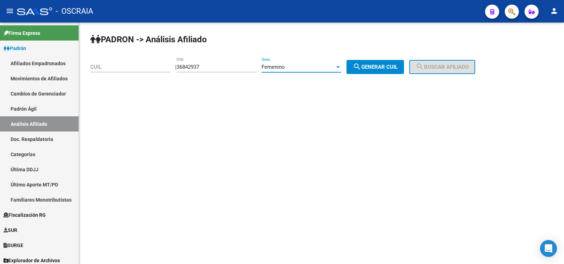
click at [369, 57] on div "PADRON -> Análisis Afiliado CUIL | 36842937 DNI Femenino Sexo search Generar CU…" at bounding box center [321, 60] width 485 height 74
click at [371, 60] on button "search Generar CUIL" at bounding box center [375, 67] width 57 height 14
type input "27-36842937-1"
click at [449, 69] on span "search Buscar afiliado" at bounding box center [442, 67] width 53 height 6
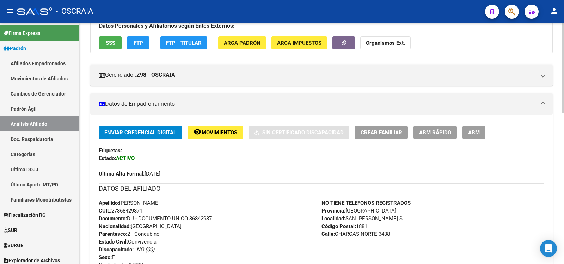
scroll to position [196, 0]
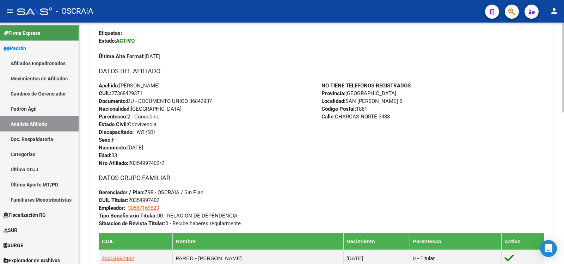
drag, startPoint x: 147, startPoint y: 93, endPoint x: 114, endPoint y: 95, distance: 32.8
click at [114, 95] on div "Apellido: [PERSON_NAME]: 27368429371 Documento: DU - DOCUMENTO UNICO 36842937 N…" at bounding box center [210, 124] width 223 height 85
drag, startPoint x: 187, startPoint y: 86, endPoint x: 122, endPoint y: 84, distance: 65.3
click at [122, 84] on div "Apellido: [PERSON_NAME]: 27368429371 Documento: DU - DOCUMENTO UNICO 36842937 N…" at bounding box center [210, 124] width 223 height 85
drag, startPoint x: 44, startPoint y: 113, endPoint x: 52, endPoint y: 127, distance: 15.7
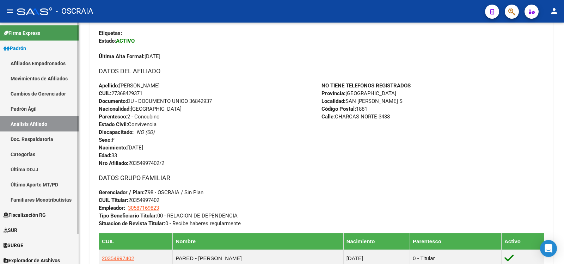
click at [44, 114] on link "Padrón Ágil" at bounding box center [39, 108] width 79 height 15
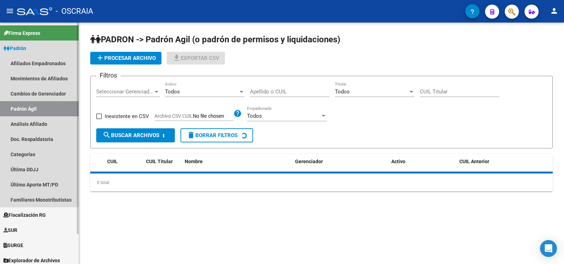
click at [52, 127] on link "Análisis Afiliado" at bounding box center [39, 123] width 79 height 15
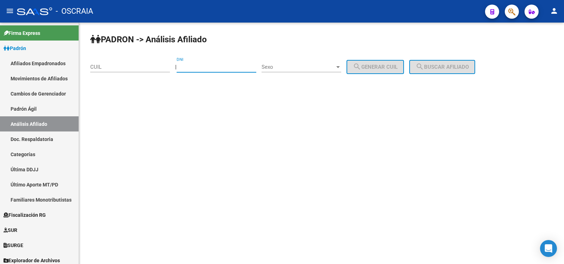
click at [212, 66] on input "DNI" at bounding box center [217, 67] width 80 height 6
paste input "21872335"
type input "21872335"
click at [309, 65] on span "Sexo" at bounding box center [298, 67] width 73 height 6
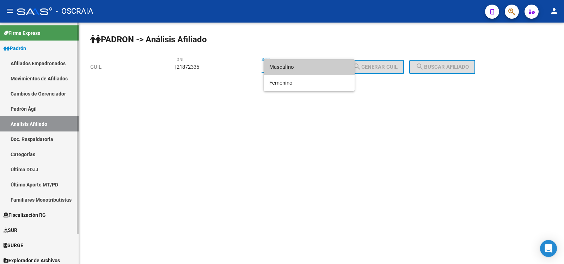
click at [43, 109] on div at bounding box center [282, 132] width 564 height 264
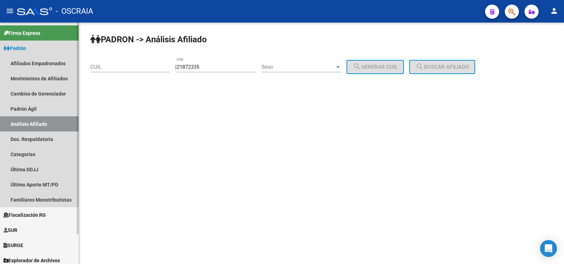
click at [45, 126] on link "Análisis Afiliado" at bounding box center [39, 123] width 79 height 15
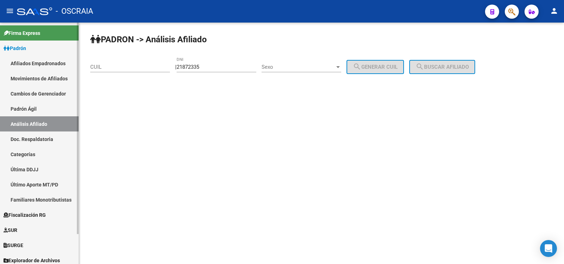
click at [64, 108] on link "Padrón Ágil" at bounding box center [39, 108] width 79 height 15
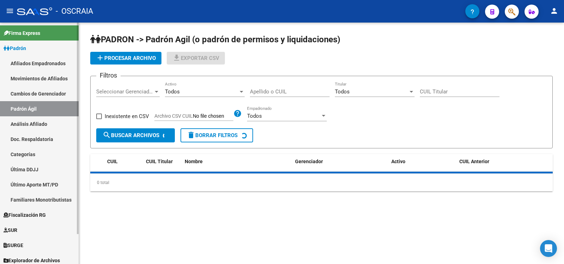
click at [67, 127] on link "Análisis Afiliado" at bounding box center [39, 123] width 79 height 15
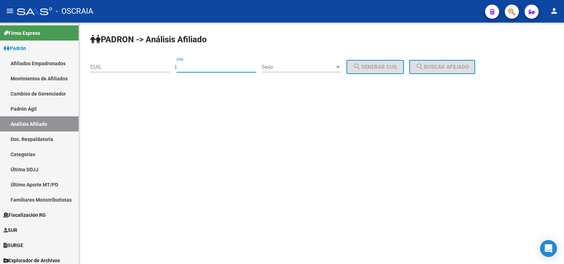
click at [199, 69] on input "DNI" at bounding box center [217, 67] width 80 height 6
paste input "42672906"
type input "42672906"
click at [289, 63] on div "Sexo Sexo" at bounding box center [302, 64] width 80 height 15
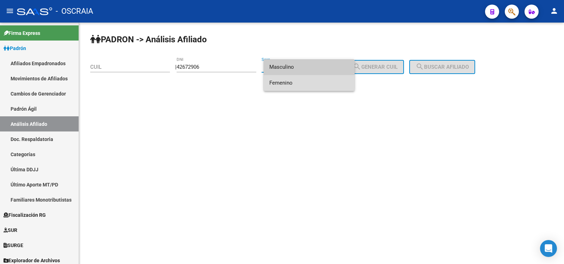
click at [303, 84] on span "Femenino" at bounding box center [309, 83] width 80 height 16
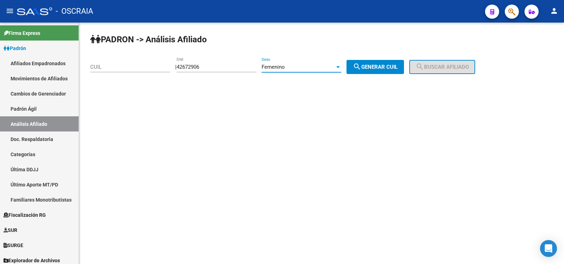
click at [386, 64] on span "search Generar CUIL" at bounding box center [375, 67] width 45 height 6
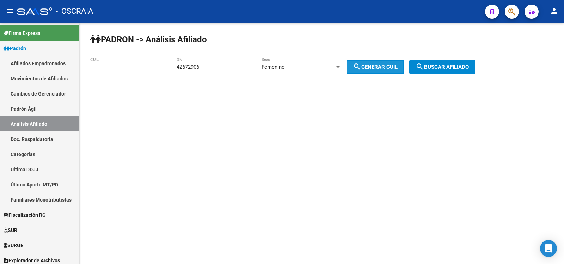
type input "27-42672906-2"
click at [450, 68] on span "search Buscar afiliado" at bounding box center [442, 67] width 53 height 6
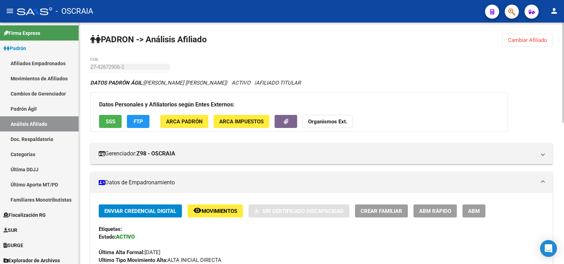
scroll to position [235, 0]
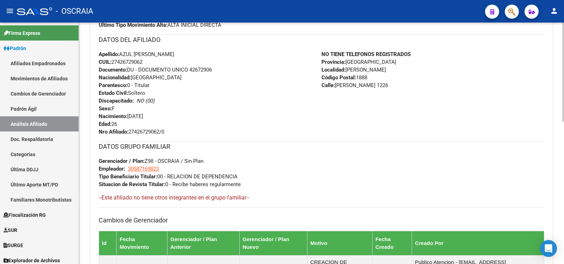
click at [138, 61] on span "CUIL: 27426729062" at bounding box center [121, 62] width 44 height 6
drag, startPoint x: 121, startPoint y: 53, endPoint x: 176, endPoint y: 51, distance: 55.0
click at [174, 51] on span "Apellido: AZUL [PERSON_NAME]" at bounding box center [136, 54] width 75 height 6
click at [121, 55] on span "Apellido: AZUL [PERSON_NAME]" at bounding box center [136, 54] width 75 height 6
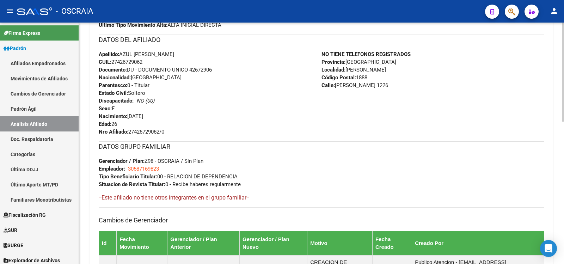
click at [121, 55] on span "Apellido: AZUL [PERSON_NAME]" at bounding box center [136, 54] width 75 height 6
click at [122, 53] on span "Apellido: AZUL [PERSON_NAME]" at bounding box center [136, 54] width 75 height 6
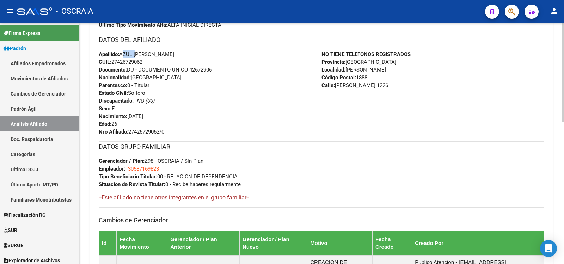
click at [122, 53] on span "Apellido: AZUL [PERSON_NAME]" at bounding box center [136, 54] width 75 height 6
click at [129, 53] on span "Apellido: AZUL [PERSON_NAME]" at bounding box center [136, 54] width 75 height 6
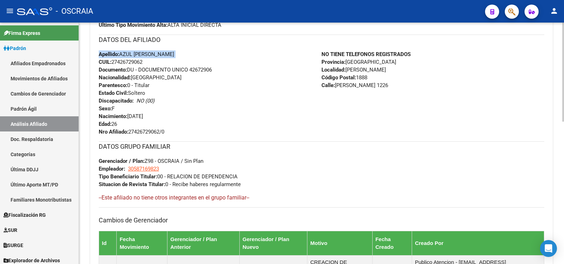
click at [122, 53] on span "Apellido: AZUL [PERSON_NAME]" at bounding box center [136, 54] width 75 height 6
drag, startPoint x: 122, startPoint y: 53, endPoint x: 170, endPoint y: 52, distance: 48.3
click at [170, 52] on span "Apellido: AZUL [PERSON_NAME]" at bounding box center [136, 54] width 75 height 6
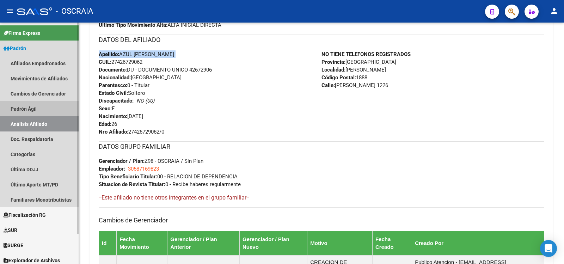
click at [56, 108] on link "Padrón Ágil" at bounding box center [39, 108] width 79 height 15
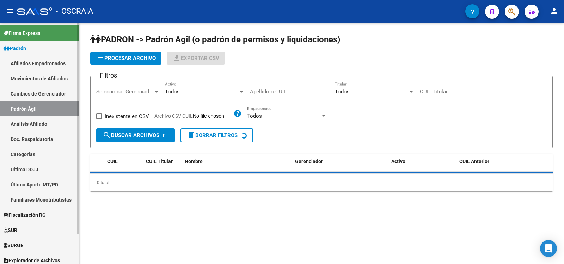
click at [57, 121] on link "Análisis Afiliado" at bounding box center [39, 123] width 79 height 15
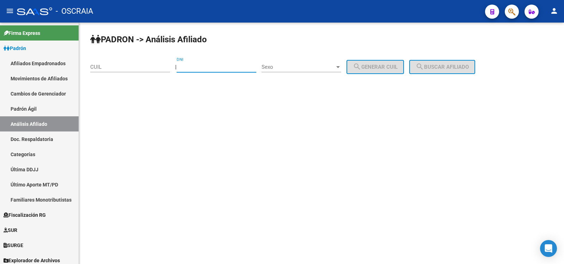
click at [213, 66] on input "DNI" at bounding box center [217, 67] width 80 height 6
paste input "46680297"
type input "46680297"
click at [302, 62] on div "Sexo Sexo" at bounding box center [302, 64] width 80 height 15
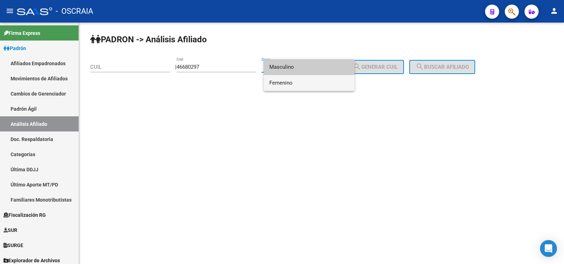
click at [322, 79] on span "Femenino" at bounding box center [309, 83] width 80 height 16
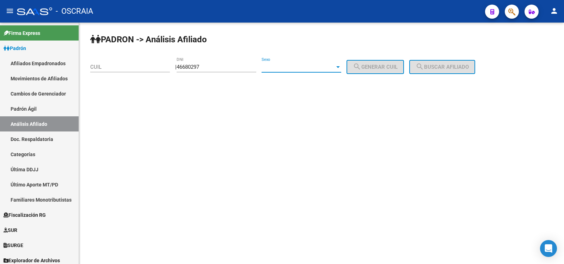
click at [322, 79] on div "PADRON -> Análisis Afiliado CUIL | 46680297 DNI Sexo Sexo search Generar CUIL s…" at bounding box center [321, 60] width 485 height 74
click at [367, 72] on button "search Generar CUIL" at bounding box center [375, 67] width 57 height 14
type input "27-46680297-8"
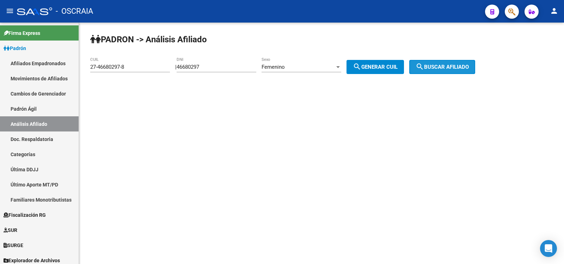
click at [435, 67] on span "search Buscar afiliado" at bounding box center [442, 67] width 53 height 6
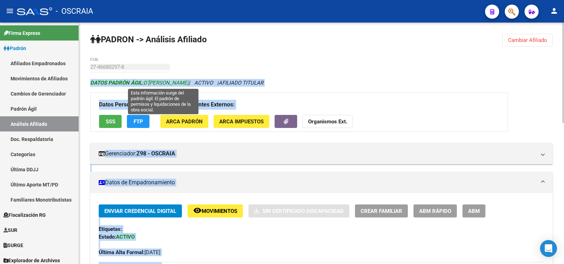
drag, startPoint x: 146, startPoint y: 84, endPoint x: 234, endPoint y: 81, distance: 87.9
click at [189, 81] on span "DATOS PADRÓN ÁGIL: D'[PERSON_NAME]" at bounding box center [139, 83] width 98 height 6
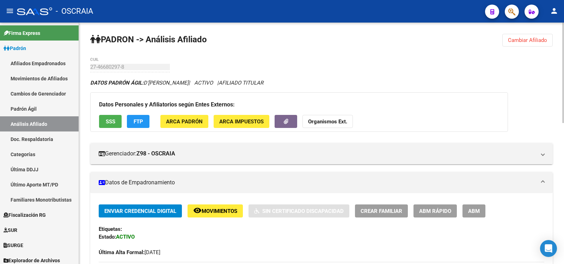
scroll to position [117, 0]
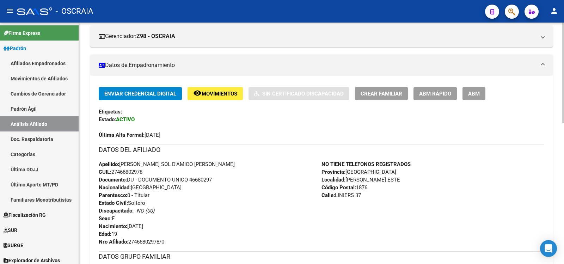
drag, startPoint x: 141, startPoint y: 172, endPoint x: 113, endPoint y: 172, distance: 28.9
click at [113, 172] on div "Apellido: [PERSON_NAME] D'AMICO [PERSON_NAME] CUIL: 27466802978 Documento: DU -…" at bounding box center [210, 202] width 223 height 85
